Goal: Task Accomplishment & Management: Manage account settings

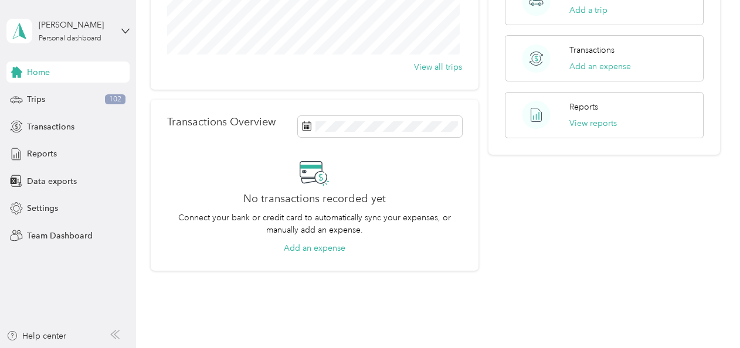
scroll to position [189, 0]
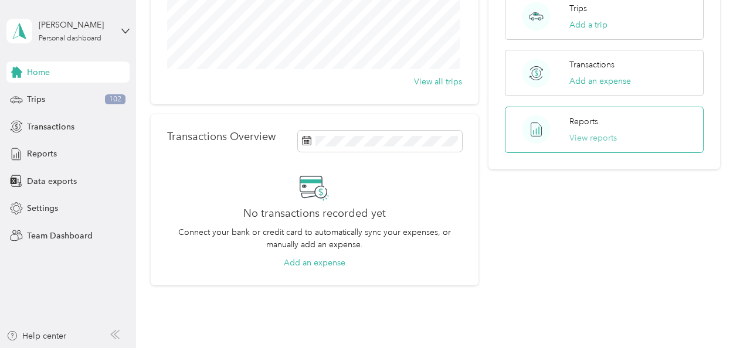
click at [584, 138] on button "View reports" at bounding box center [592, 138] width 47 height 12
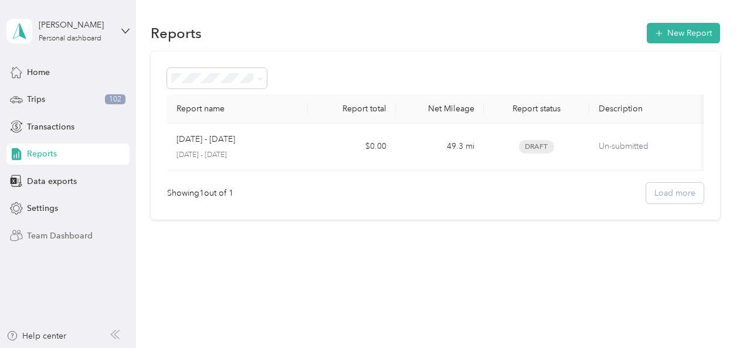
click at [74, 233] on span "Team Dashboard" at bounding box center [60, 236] width 66 height 12
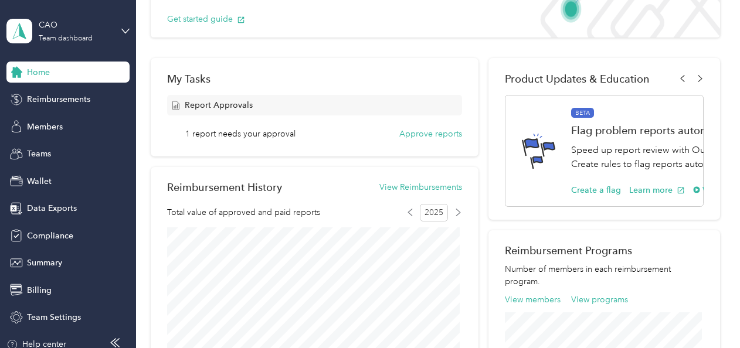
scroll to position [127, 0]
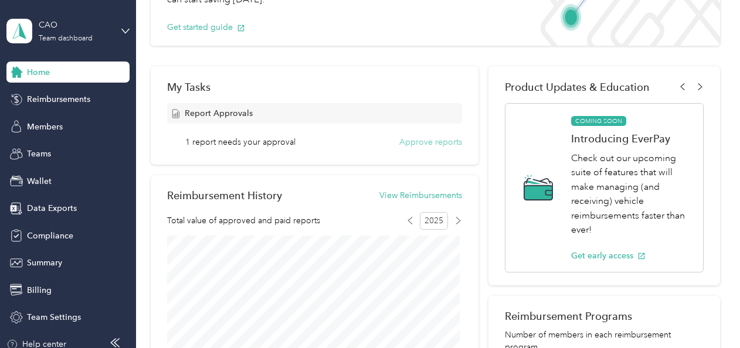
click at [412, 144] on button "Approve reports" at bounding box center [430, 142] width 63 height 12
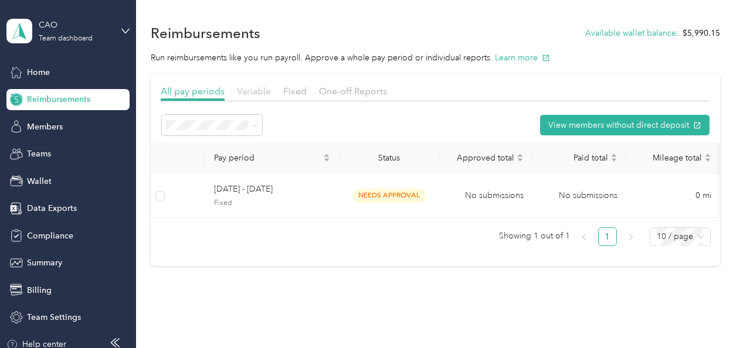
click at [245, 91] on span "Variable" at bounding box center [254, 91] width 34 height 11
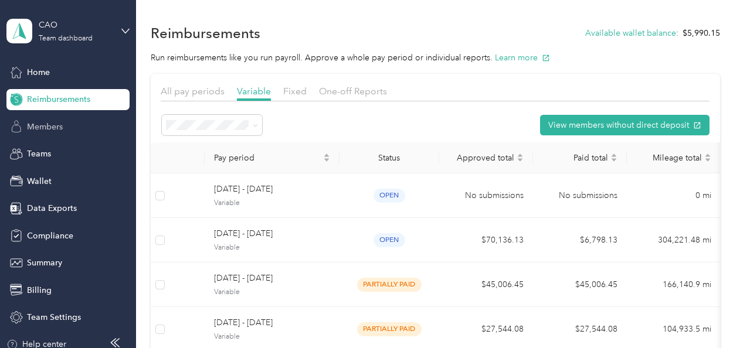
click at [39, 127] on span "Members" at bounding box center [45, 127] width 36 height 12
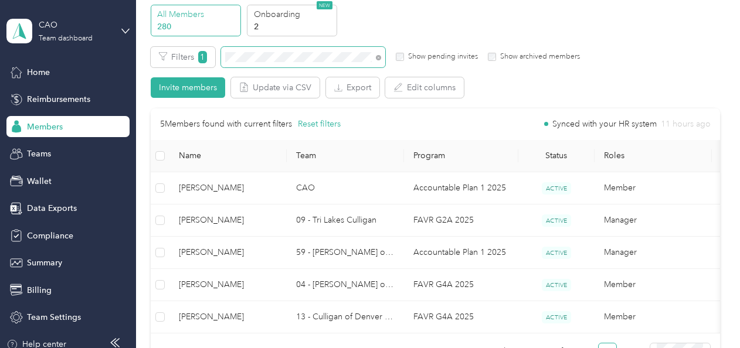
scroll to position [59, 0]
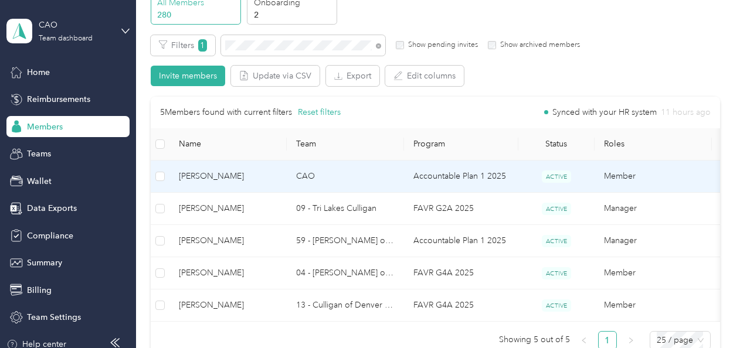
click at [203, 178] on span "[PERSON_NAME]" at bounding box center [228, 176] width 99 height 13
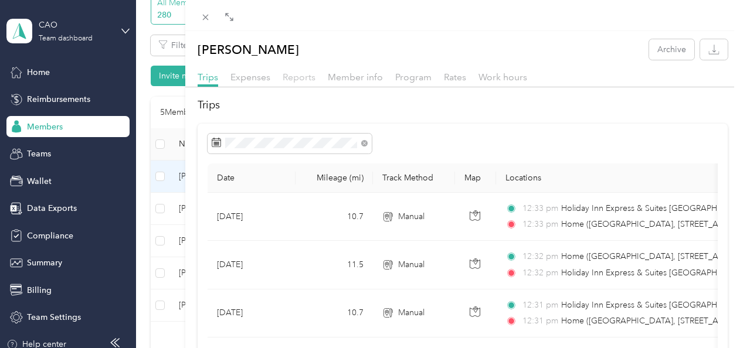
click at [290, 75] on span "Reports" at bounding box center [299, 77] width 33 height 11
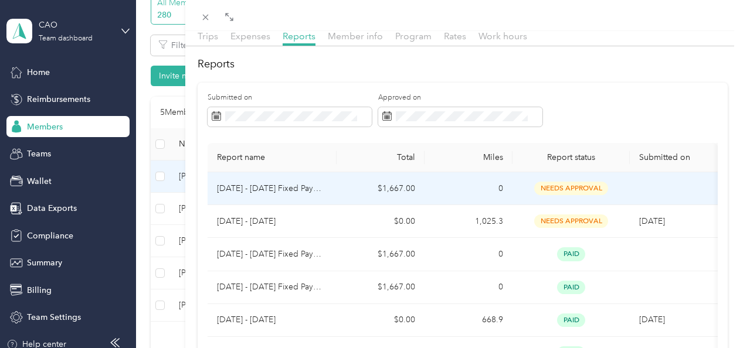
scroll to position [59, 0]
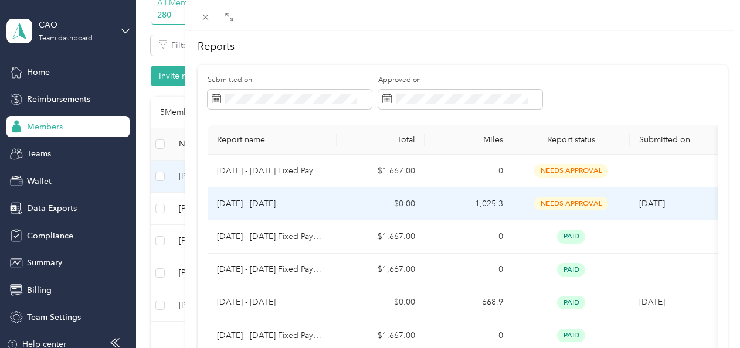
click at [254, 203] on p "[DATE] - [DATE]" at bounding box center [272, 204] width 110 height 13
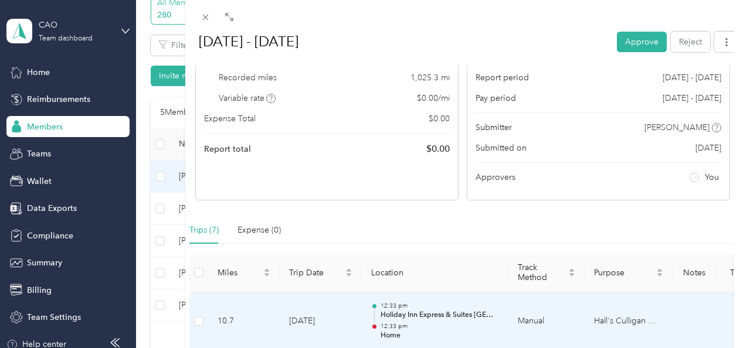
scroll to position [0, 0]
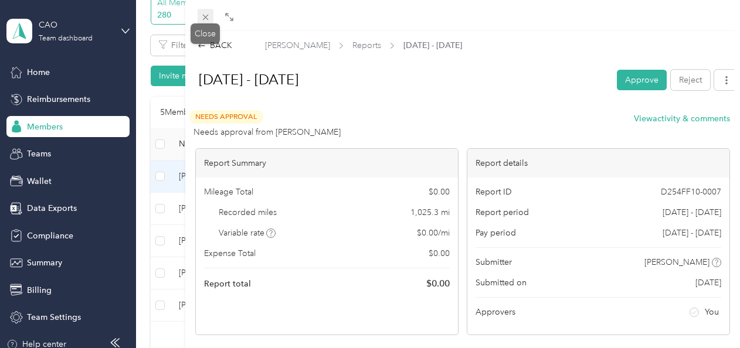
click at [203, 14] on icon at bounding box center [206, 17] width 10 height 10
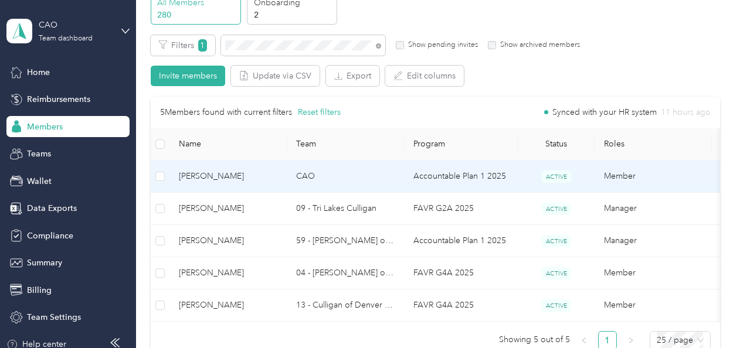
click at [217, 177] on span "[PERSON_NAME]" at bounding box center [228, 176] width 99 height 13
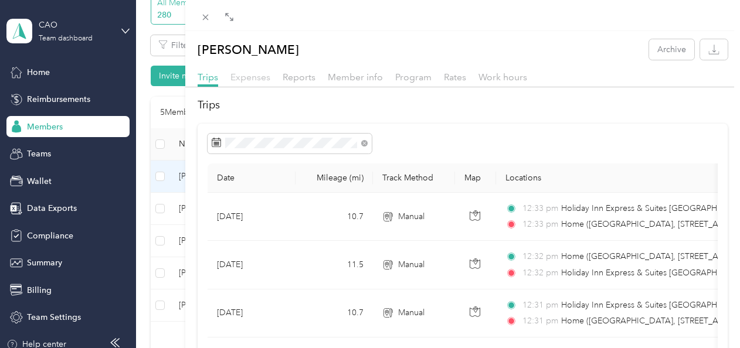
click at [251, 73] on span "Expenses" at bounding box center [250, 77] width 40 height 11
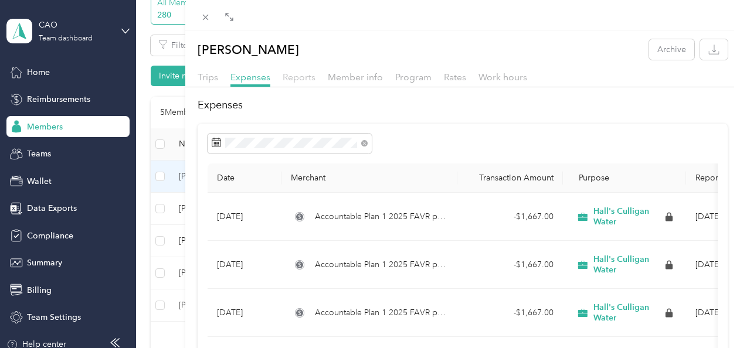
click at [297, 79] on span "Reports" at bounding box center [299, 77] width 33 height 11
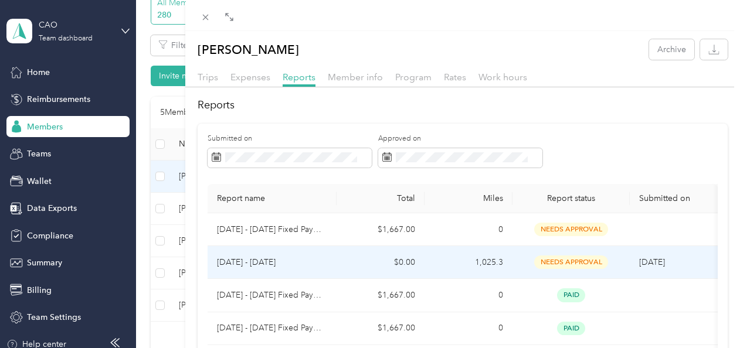
click at [259, 260] on p "[DATE] - [DATE]" at bounding box center [272, 262] width 110 height 13
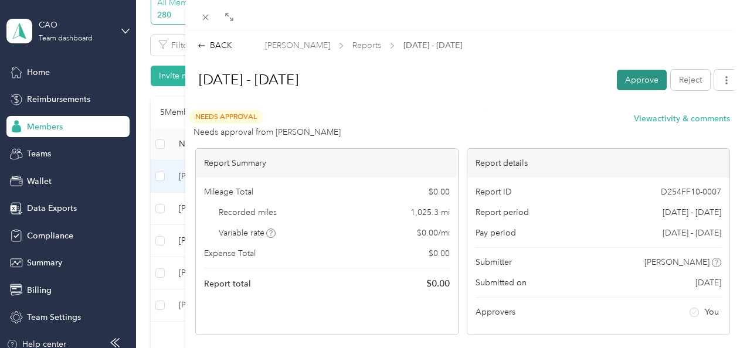
click at [634, 77] on button "Approve" at bounding box center [642, 80] width 50 height 21
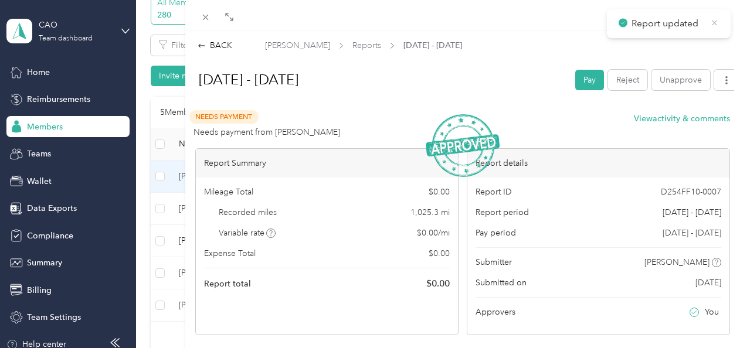
click at [717, 21] on icon at bounding box center [714, 23] width 9 height 11
click at [206, 15] on icon at bounding box center [206, 17] width 10 height 10
